Goal: Transaction & Acquisition: Purchase product/service

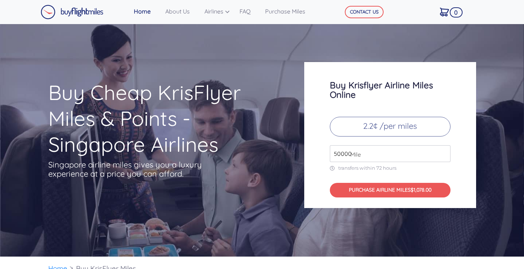
click at [443, 153] on input "50000" at bounding box center [390, 153] width 121 height 17
click at [443, 153] on input "51000" at bounding box center [390, 153] width 121 height 17
click at [443, 153] on input "52000" at bounding box center [390, 153] width 121 height 17
click at [443, 153] on input "53000" at bounding box center [390, 153] width 121 height 17
click at [443, 153] on input "54000" at bounding box center [390, 153] width 121 height 17
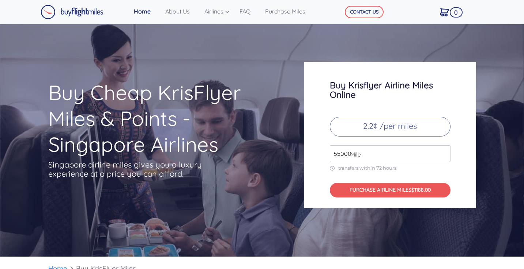
click at [443, 153] on input "55000" at bounding box center [390, 153] width 121 height 17
click at [443, 153] on input "56000" at bounding box center [390, 153] width 121 height 17
click at [443, 153] on input "57000" at bounding box center [390, 153] width 121 height 17
click at [443, 153] on input "58000" at bounding box center [390, 153] width 121 height 17
click at [443, 153] on input "59000" at bounding box center [390, 153] width 121 height 17
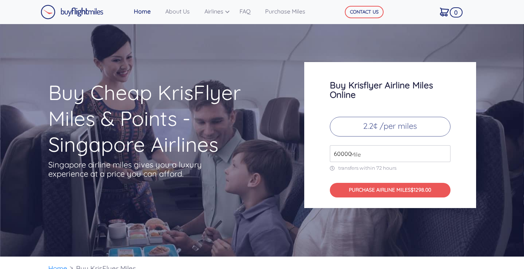
click at [443, 153] on input "60000" at bounding box center [390, 153] width 121 height 17
click at [443, 153] on input "61000" at bounding box center [390, 153] width 121 height 17
click at [443, 153] on input "62000" at bounding box center [390, 153] width 121 height 17
click at [443, 153] on input "63000" at bounding box center [390, 153] width 121 height 17
click at [443, 153] on input "64000" at bounding box center [390, 153] width 121 height 17
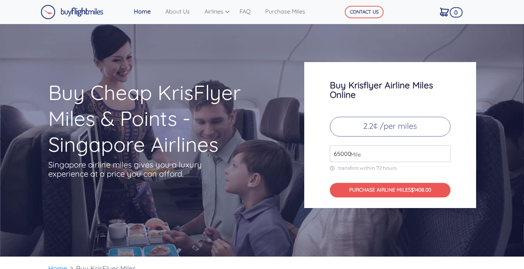
click at [443, 153] on input "65000" at bounding box center [390, 153] width 121 height 17
click at [443, 153] on input "66000" at bounding box center [390, 153] width 121 height 17
click at [443, 153] on input "67000" at bounding box center [390, 153] width 121 height 17
click at [443, 153] on input "68000" at bounding box center [390, 153] width 121 height 17
click at [443, 153] on input "69000" at bounding box center [390, 153] width 121 height 17
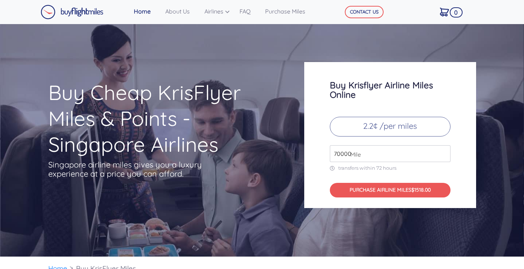
click at [443, 153] on input "70000" at bounding box center [390, 153] width 121 height 17
click at [443, 153] on input "71000" at bounding box center [390, 153] width 121 height 17
click at [443, 153] on input "72000" at bounding box center [390, 153] width 121 height 17
click at [443, 153] on input "73000" at bounding box center [390, 153] width 121 height 17
click at [443, 153] on input "74000" at bounding box center [390, 153] width 121 height 17
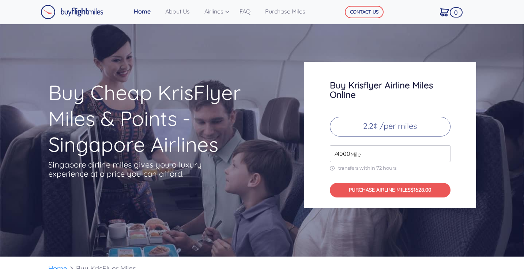
drag, startPoint x: 339, startPoint y: 154, endPoint x: 325, endPoint y: 154, distance: 13.9
click at [325, 154] on div "Buy Krisflyer Airline Miles Online 2.2¢ /per miles 74000 Mile transfers within …" at bounding box center [390, 135] width 172 height 146
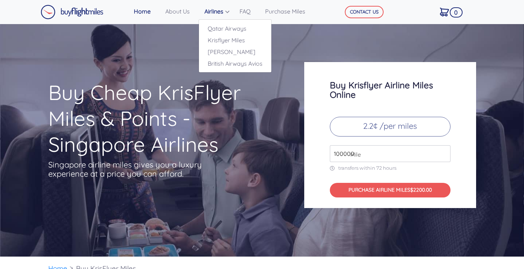
type input "100000"
click at [227, 13] on link "Airlines" at bounding box center [218, 11] width 35 height 15
click at [225, 37] on link "Krisflyer Miles" at bounding box center [235, 40] width 72 height 12
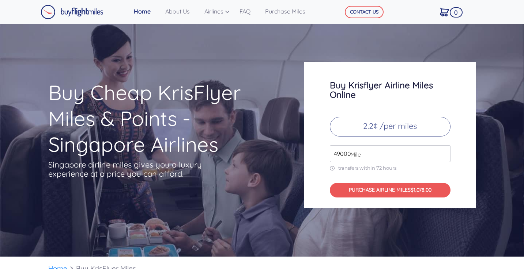
click at [392, 127] on p "2.2¢ /per miles" at bounding box center [390, 127] width 121 height 20
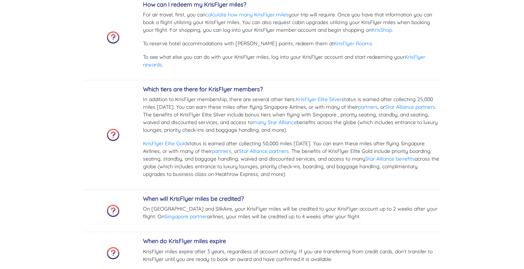
scroll to position [2281, 0]
